Goal: Register for event/course

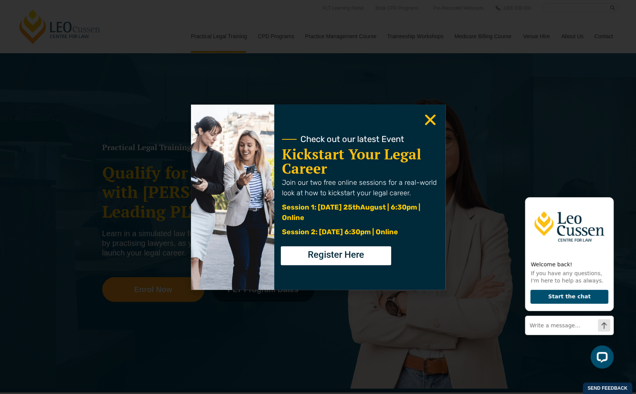
click at [427, 121] on use "Close" at bounding box center [429, 119] width 11 height 11
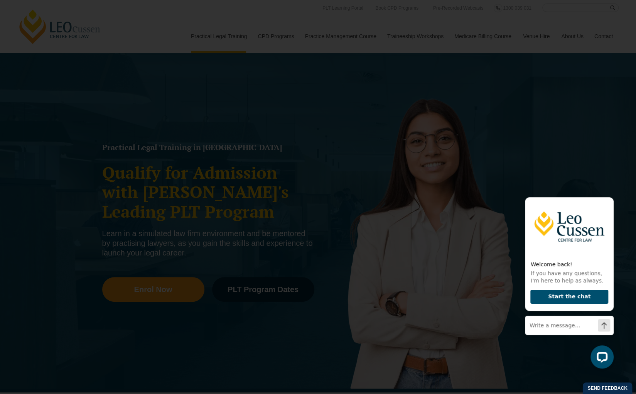
click at [429, 121] on use "Close" at bounding box center [429, 119] width 11 height 11
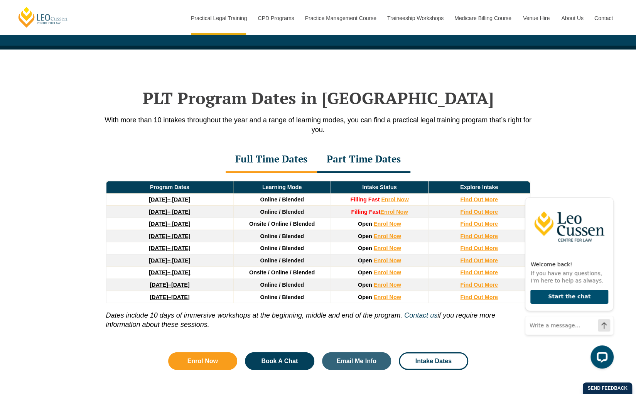
scroll to position [967, 0]
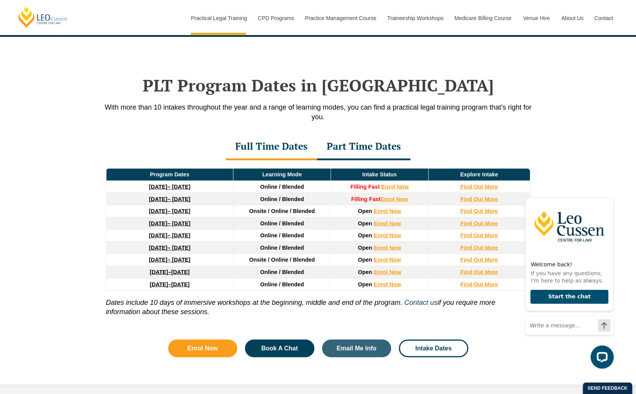
click at [293, 217] on td "Online / Blended" at bounding box center [282, 223] width 98 height 12
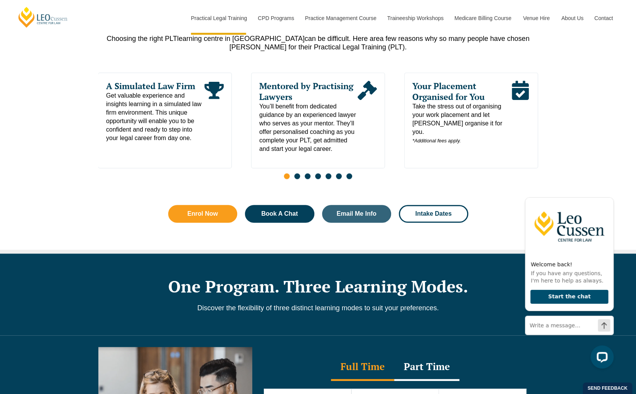
scroll to position [93, 0]
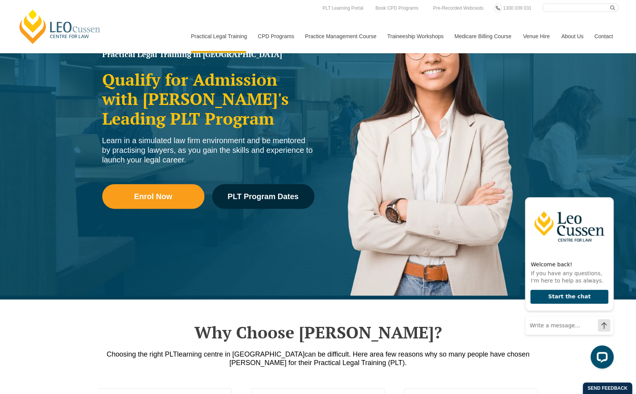
click at [39, 28] on link "[PERSON_NAME] Centre for Law" at bounding box center [59, 26] width 85 height 36
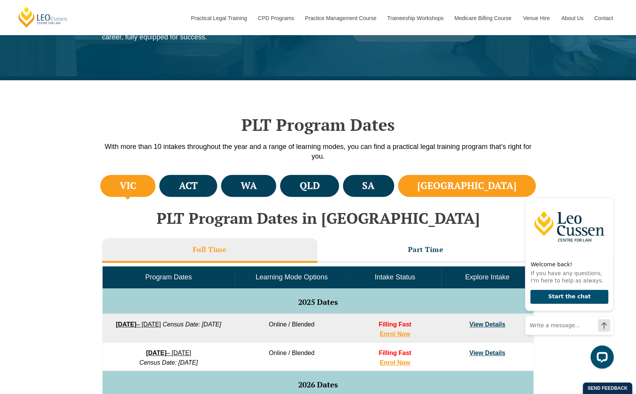
click at [517, 182] on li "NSW" at bounding box center [467, 186] width 138 height 22
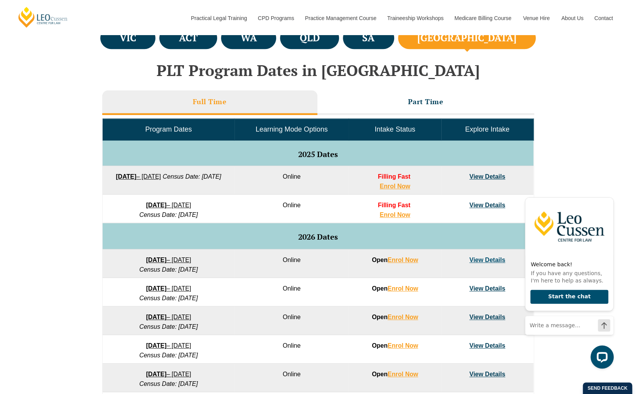
scroll to position [329, 0]
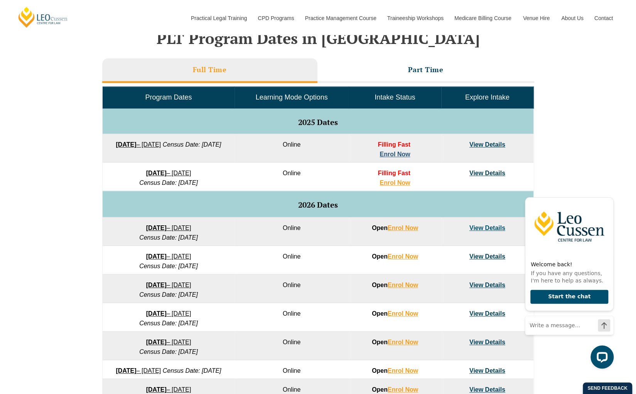
click at [404, 155] on link "Enrol Now" at bounding box center [394, 154] width 30 height 7
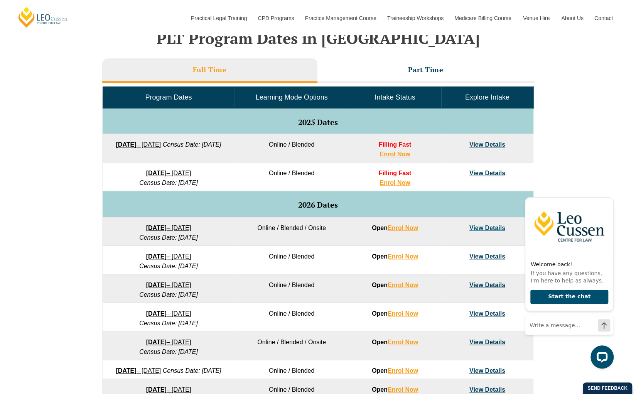
scroll to position [346, 0]
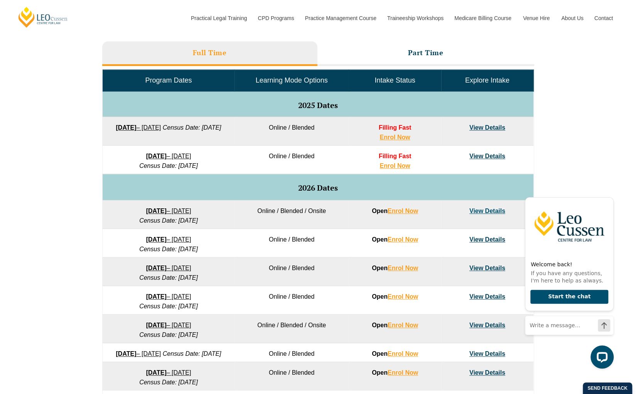
click at [496, 130] on link "View Details" at bounding box center [487, 127] width 36 height 7
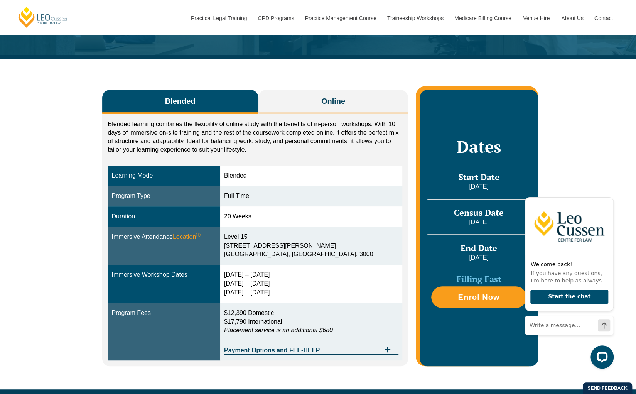
scroll to position [84, 0]
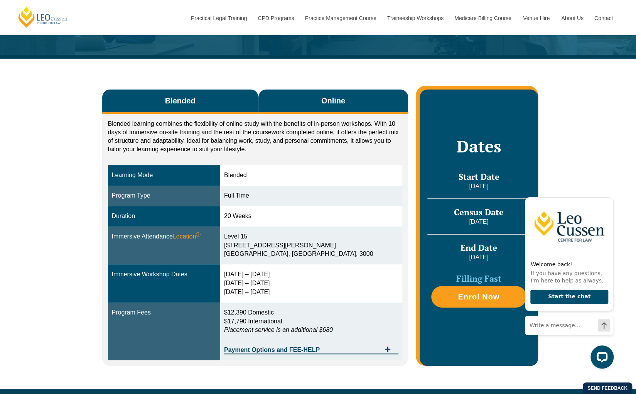
click at [303, 107] on button "Online" at bounding box center [333, 101] width 150 height 24
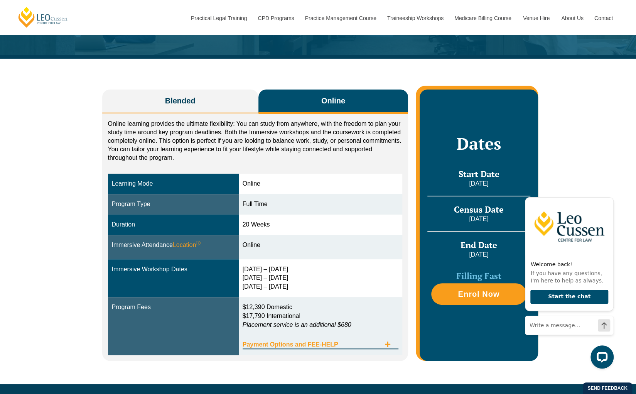
click at [387, 344] on icon "Tabs. Open items with Enter or Space, close with Escape and navigate using the …" at bounding box center [387, 344] width 6 height 6
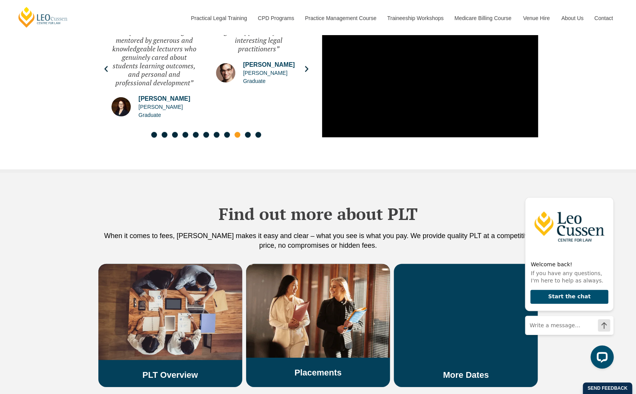
scroll to position [1399, 0]
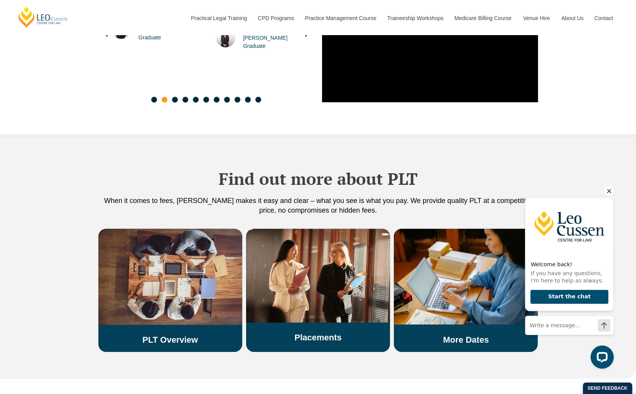
click at [602, 191] on div "Welcome back! If you have any questions, I'm here to help as always. Start the …" at bounding box center [569, 264] width 89 height 156
click at [609, 191] on icon "Hide greeting" at bounding box center [608, 190] width 9 height 9
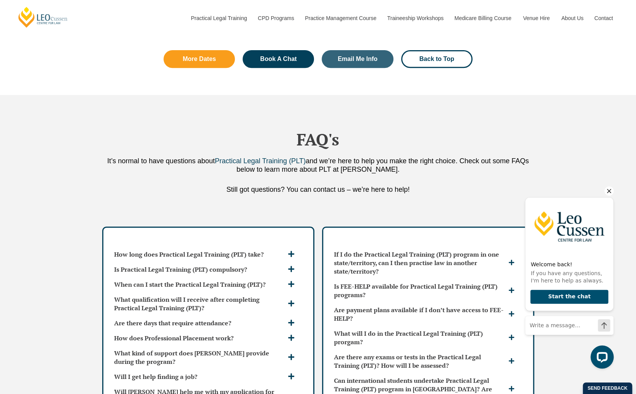
scroll to position [2211, 0]
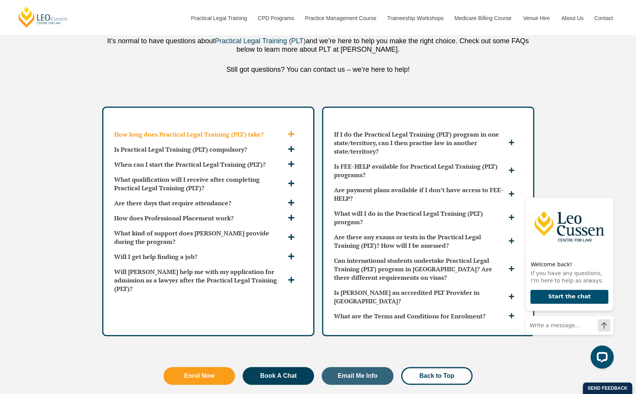
click at [291, 127] on div "How long does Practical Legal Training (PLT) take?" at bounding box center [208, 134] width 194 height 15
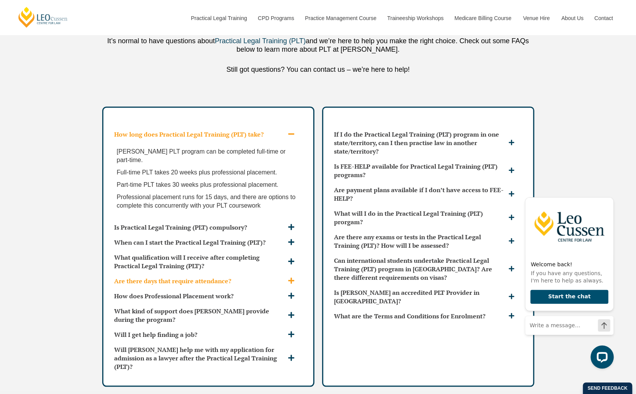
click at [286, 277] on span at bounding box center [292, 281] width 13 height 8
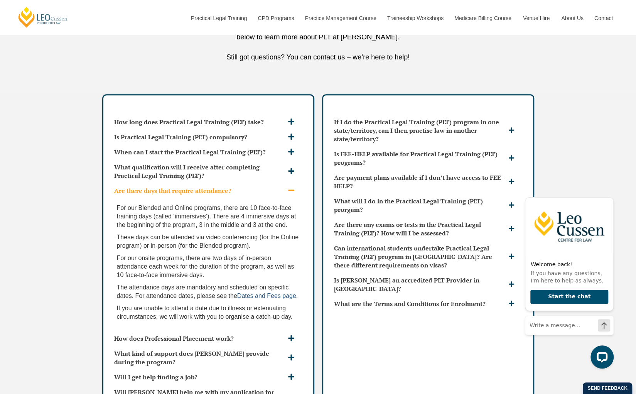
scroll to position [2224, 0]
click at [261, 333] on h3 "How does Professional Placement work?" at bounding box center [200, 337] width 172 height 8
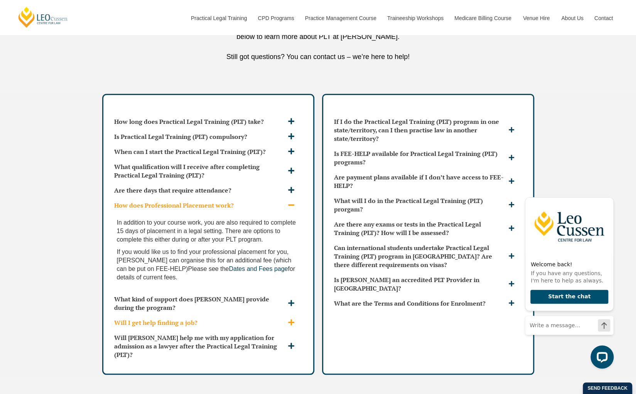
click at [254, 318] on h3 "Will I get help finding a job?" at bounding box center [200, 322] width 172 height 8
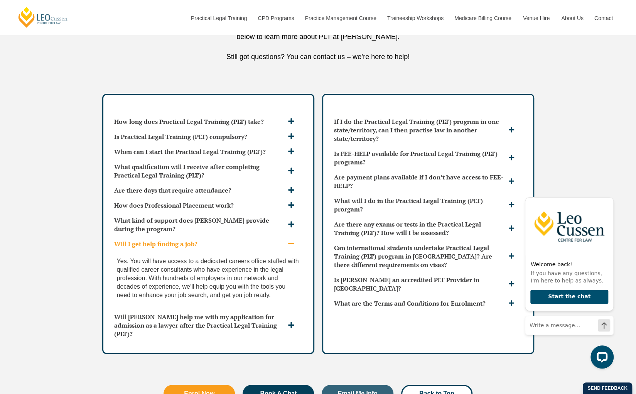
click at [254, 312] on h3 "Will Leo Cussen help me with my application for admission as a lawyer after the…" at bounding box center [200, 324] width 172 height 25
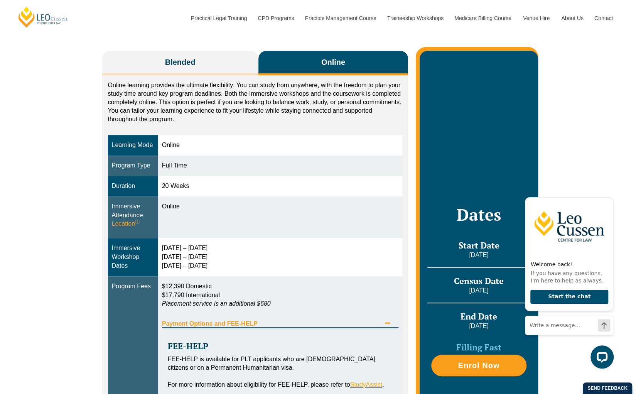
scroll to position [0, 0]
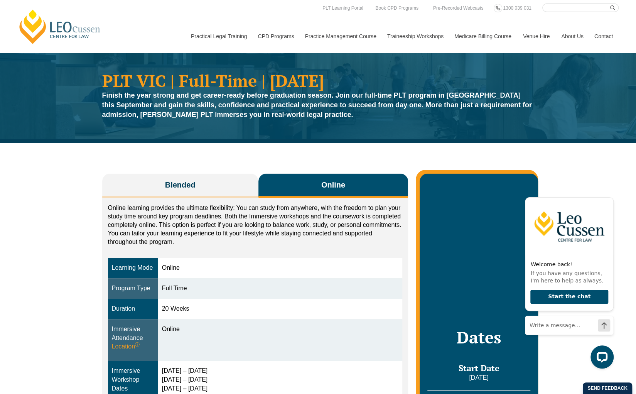
click at [277, 189] on button "Online" at bounding box center [333, 185] width 150 height 24
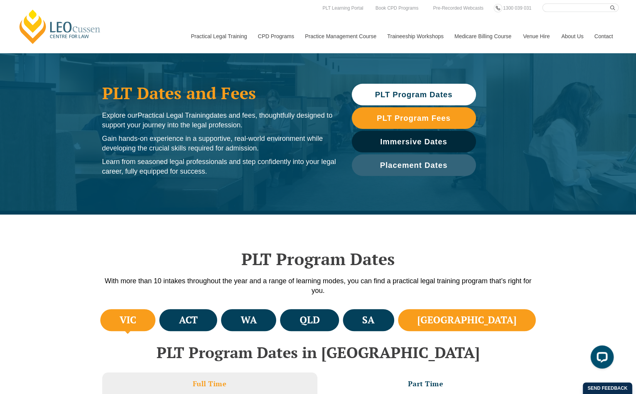
click at [481, 320] on li "NSW" at bounding box center [467, 320] width 138 height 22
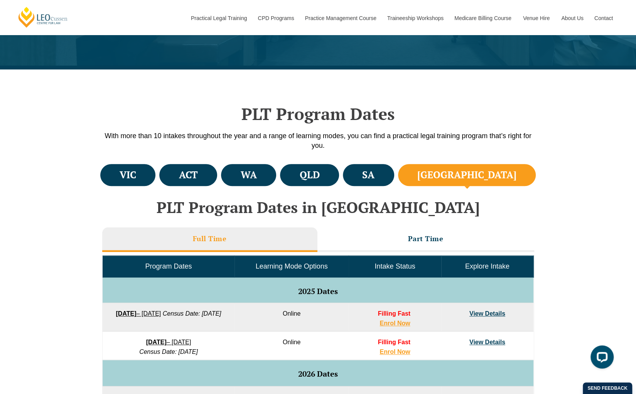
scroll to position [174, 0]
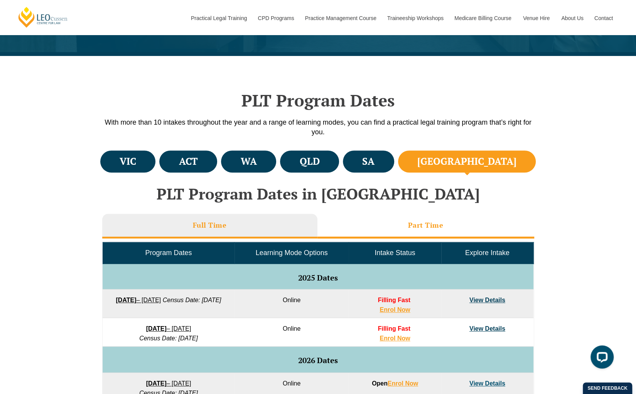
click at [373, 226] on li "Part Time" at bounding box center [425, 226] width 217 height 25
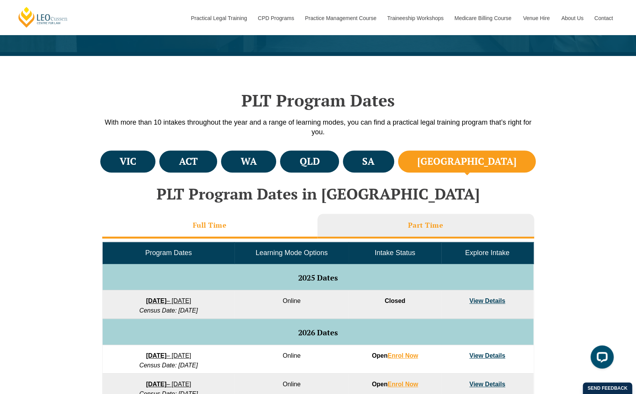
click at [243, 235] on li "Full Time" at bounding box center [209, 226] width 215 height 25
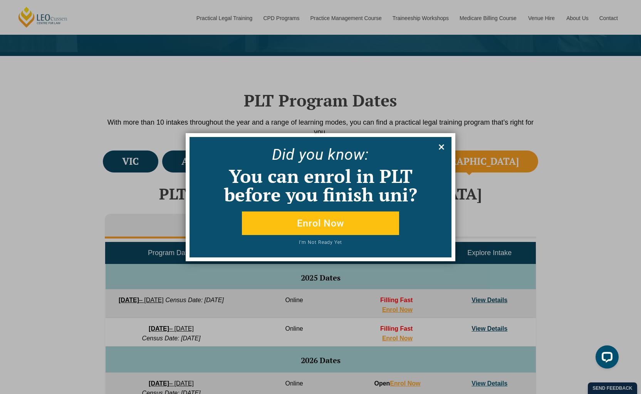
click at [441, 144] on icon at bounding box center [441, 147] width 8 height 8
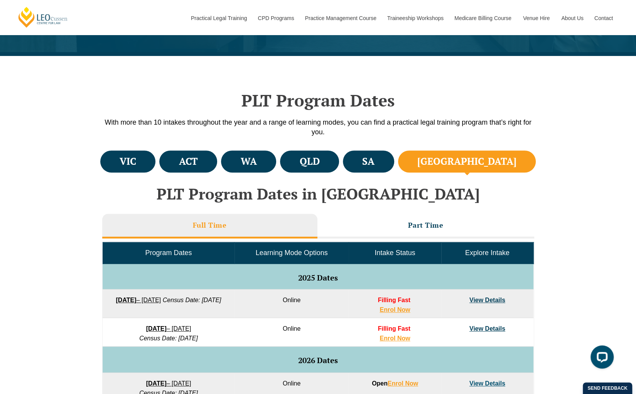
click at [477, 296] on link "View Details" at bounding box center [487, 299] width 36 height 7
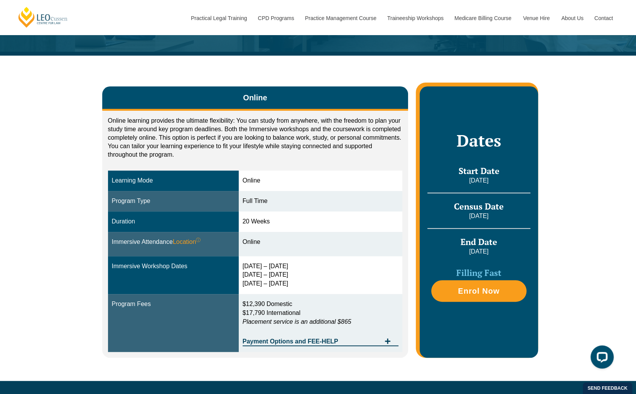
scroll to position [87, 0]
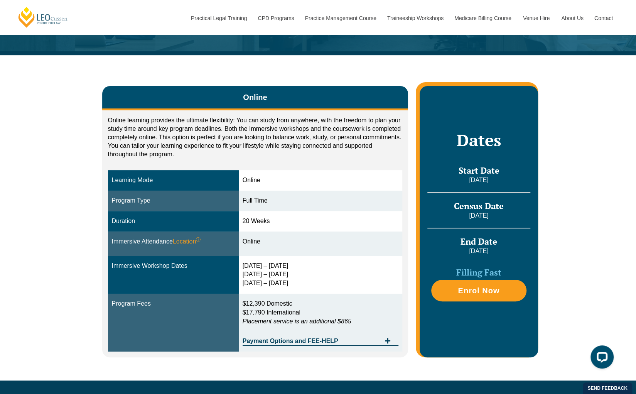
drag, startPoint x: 247, startPoint y: 265, endPoint x: 298, endPoint y: 269, distance: 51.1
click at [298, 269] on div "30 Sep – 3 Oct 2025 10 – 12 Dec 2025 11 – 13 Feb 2026" at bounding box center [320, 274] width 156 height 27
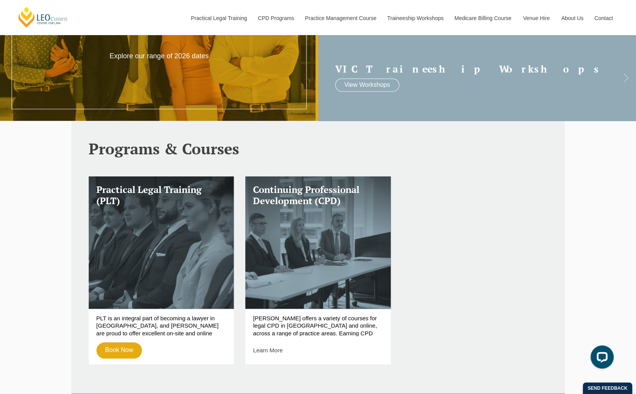
scroll to position [197, 0]
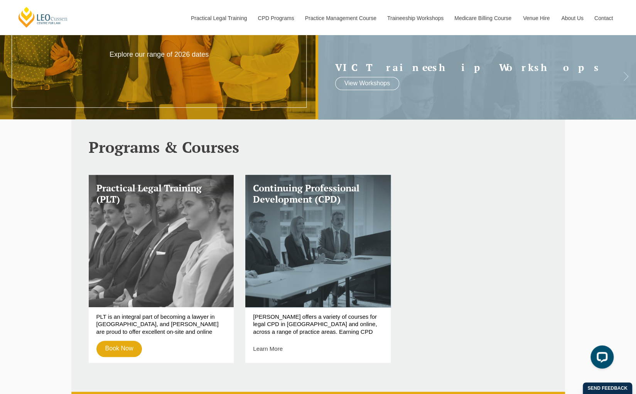
click at [184, 247] on link "Practical Legal Training (PLT)" at bounding box center [161, 241] width 145 height 132
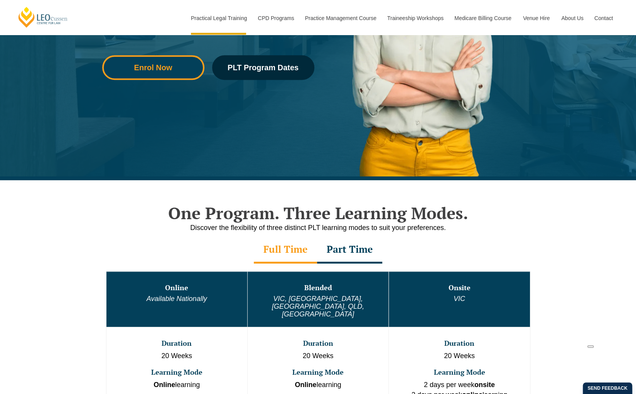
click at [185, 57] on link "Enrol Now" at bounding box center [153, 67] width 102 height 25
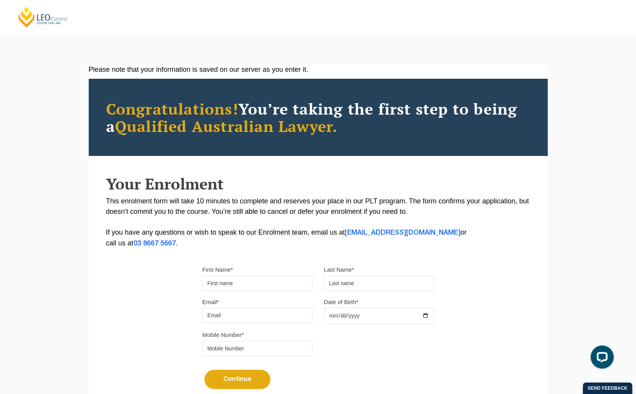
scroll to position [125, 0]
